Goal: Task Accomplishment & Management: Manage account settings

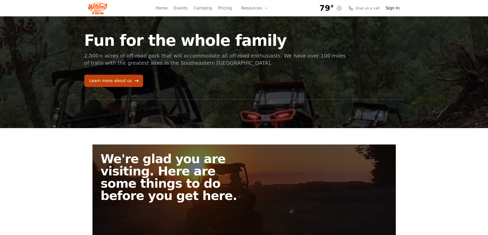
click at [394, 11] on link "Sign In" at bounding box center [392, 8] width 14 height 6
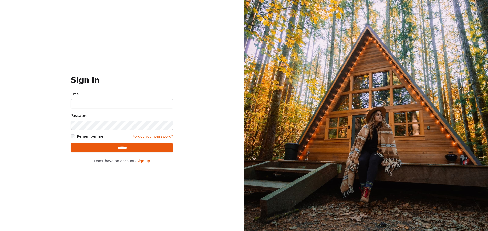
type input "**********"
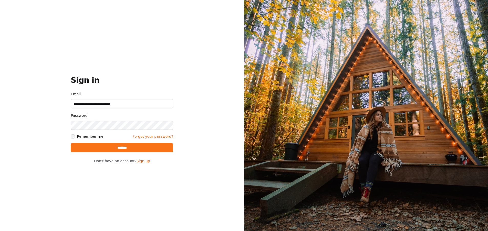
click at [116, 150] on input "*******" at bounding box center [122, 147] width 102 height 9
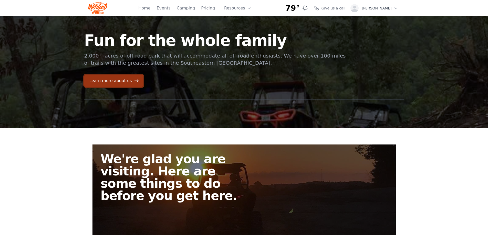
click at [134, 81] on icon at bounding box center [136, 80] width 5 height 5
